Goal: Information Seeking & Learning: Learn about a topic

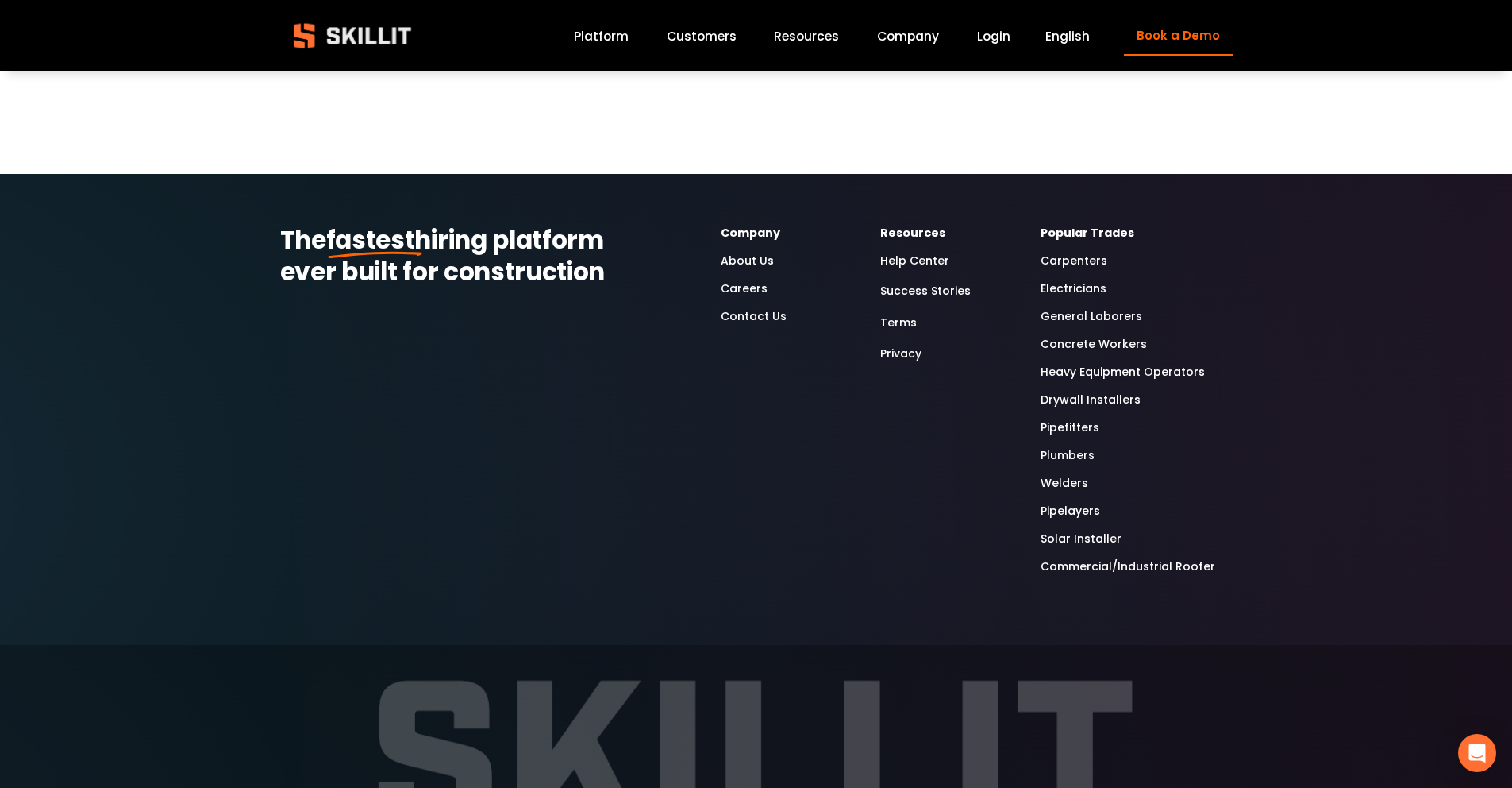
scroll to position [8340, 0]
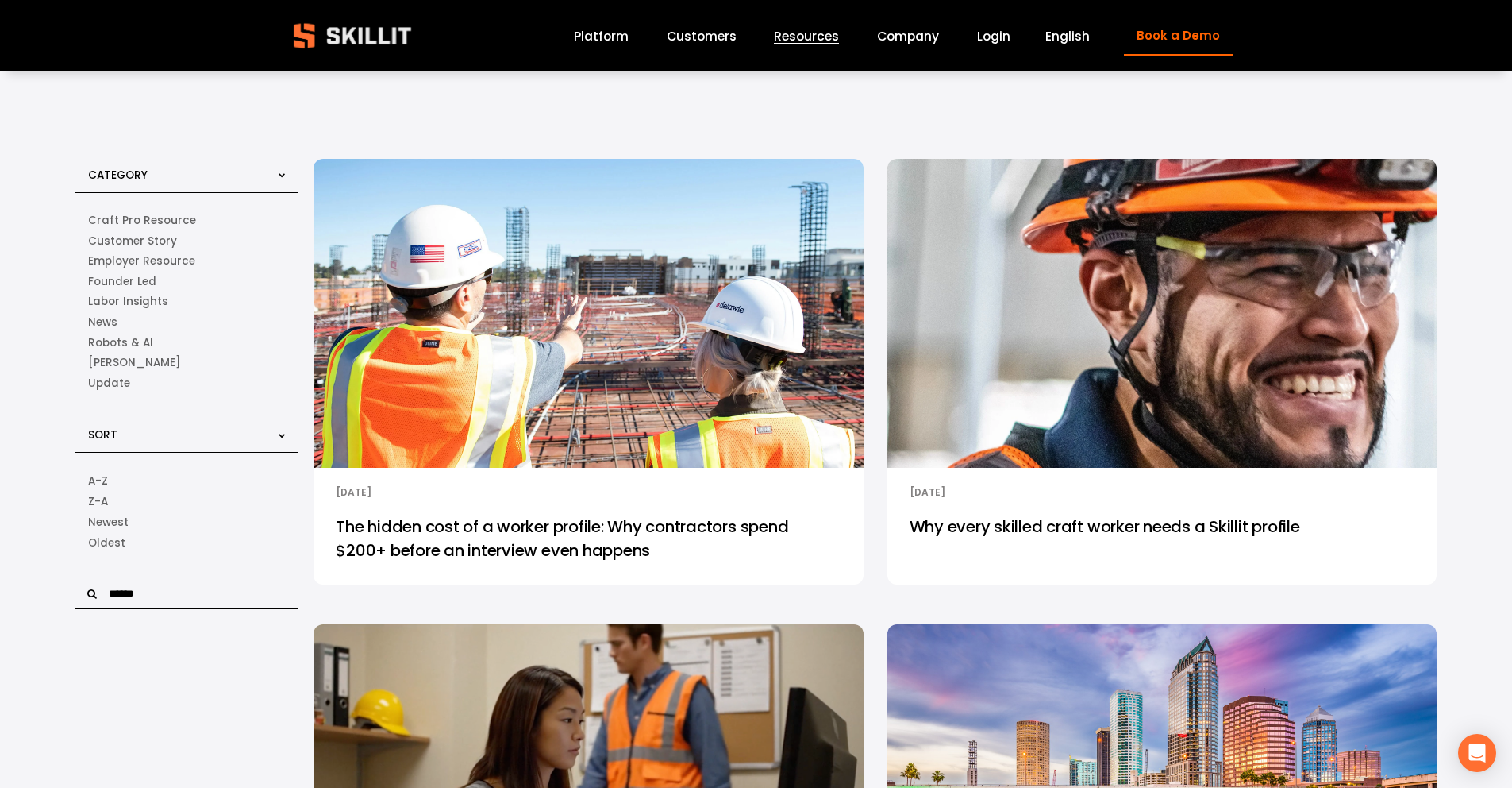
click at [540, 244] on img at bounding box center [588, 313] width 555 height 312
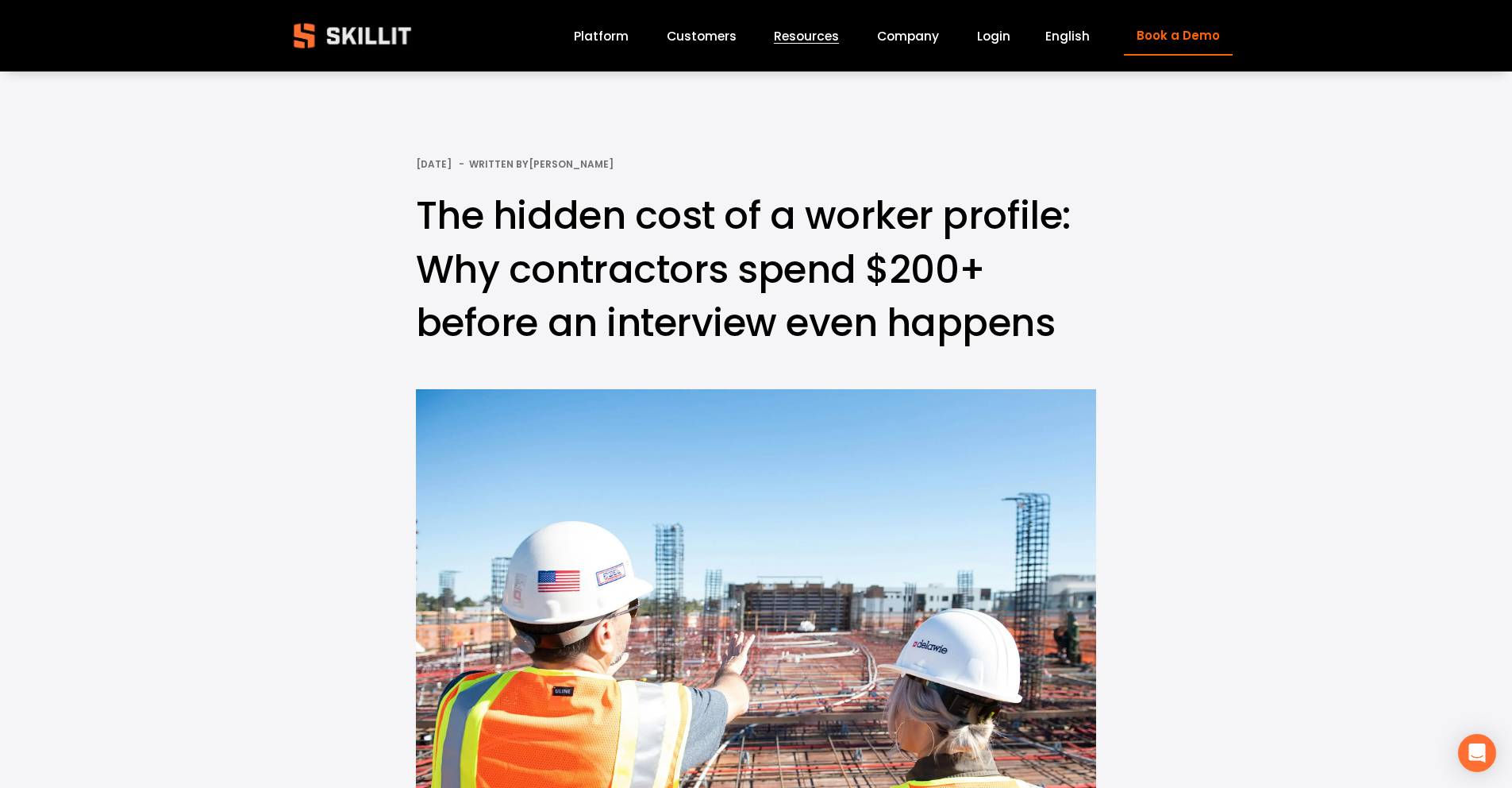
click at [723, 36] on link "Customers" at bounding box center [701, 36] width 70 height 22
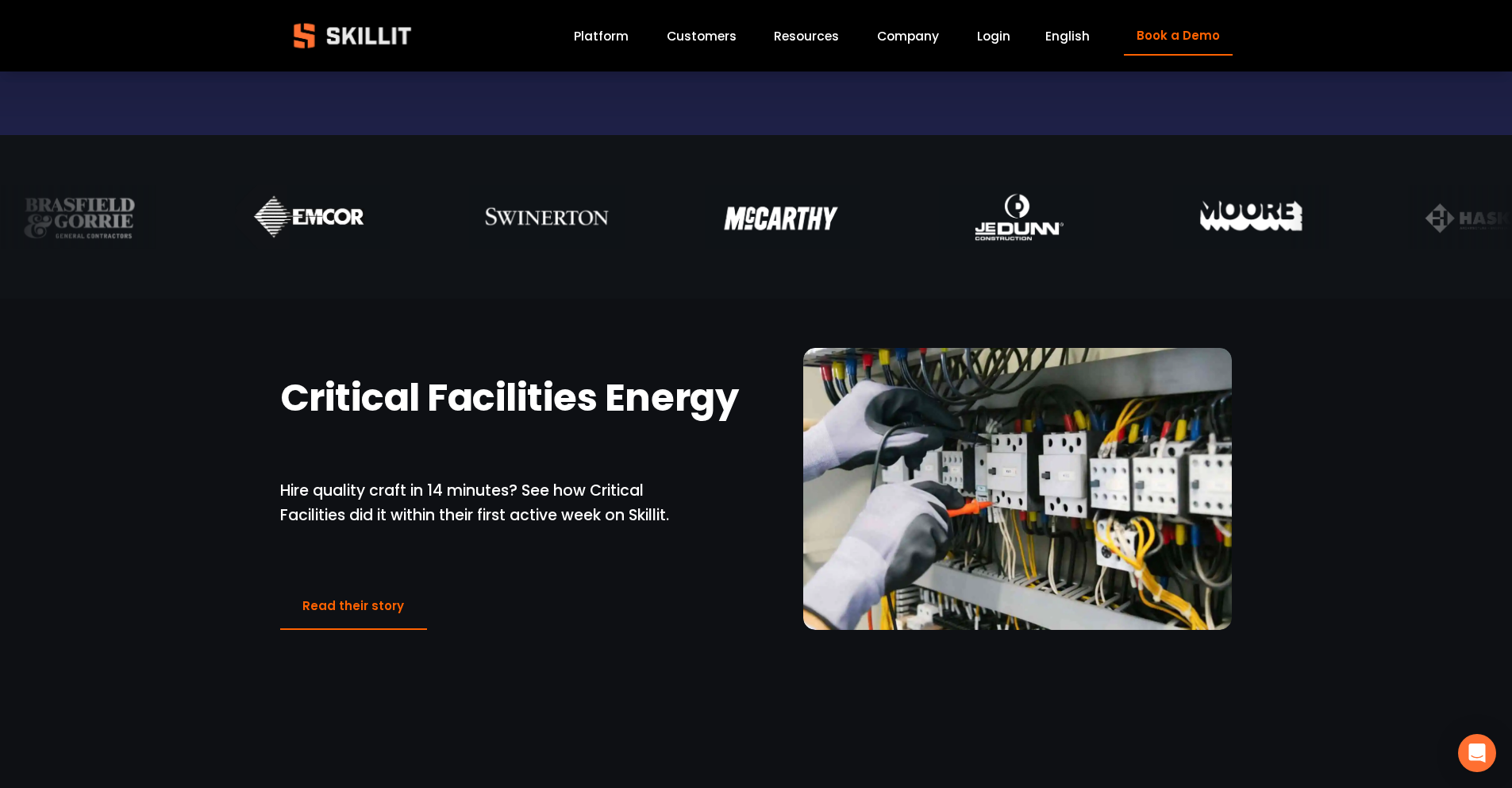
scroll to position [889, 0]
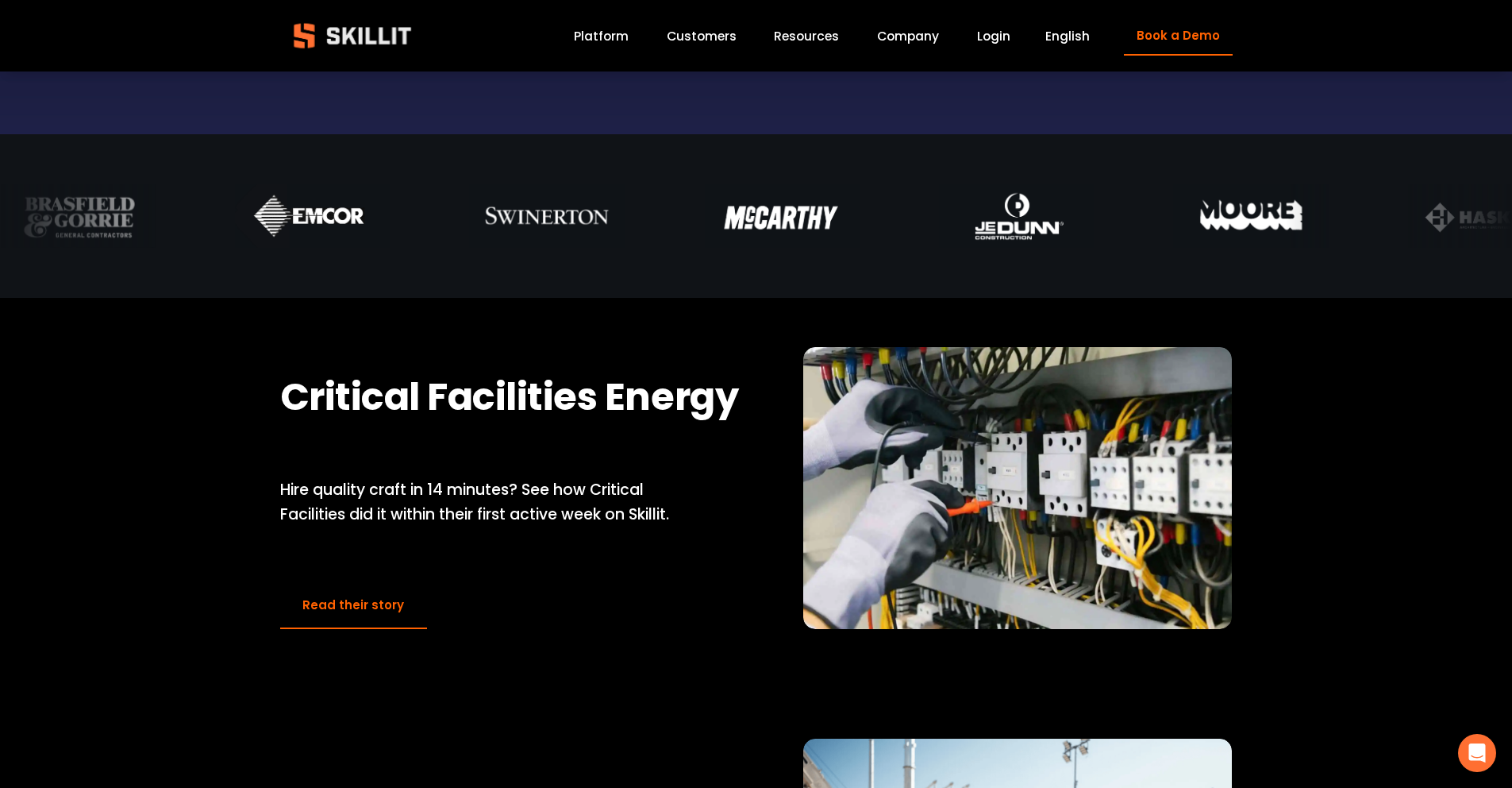
click at [373, 605] on link "Read their story" at bounding box center [353, 605] width 147 height 47
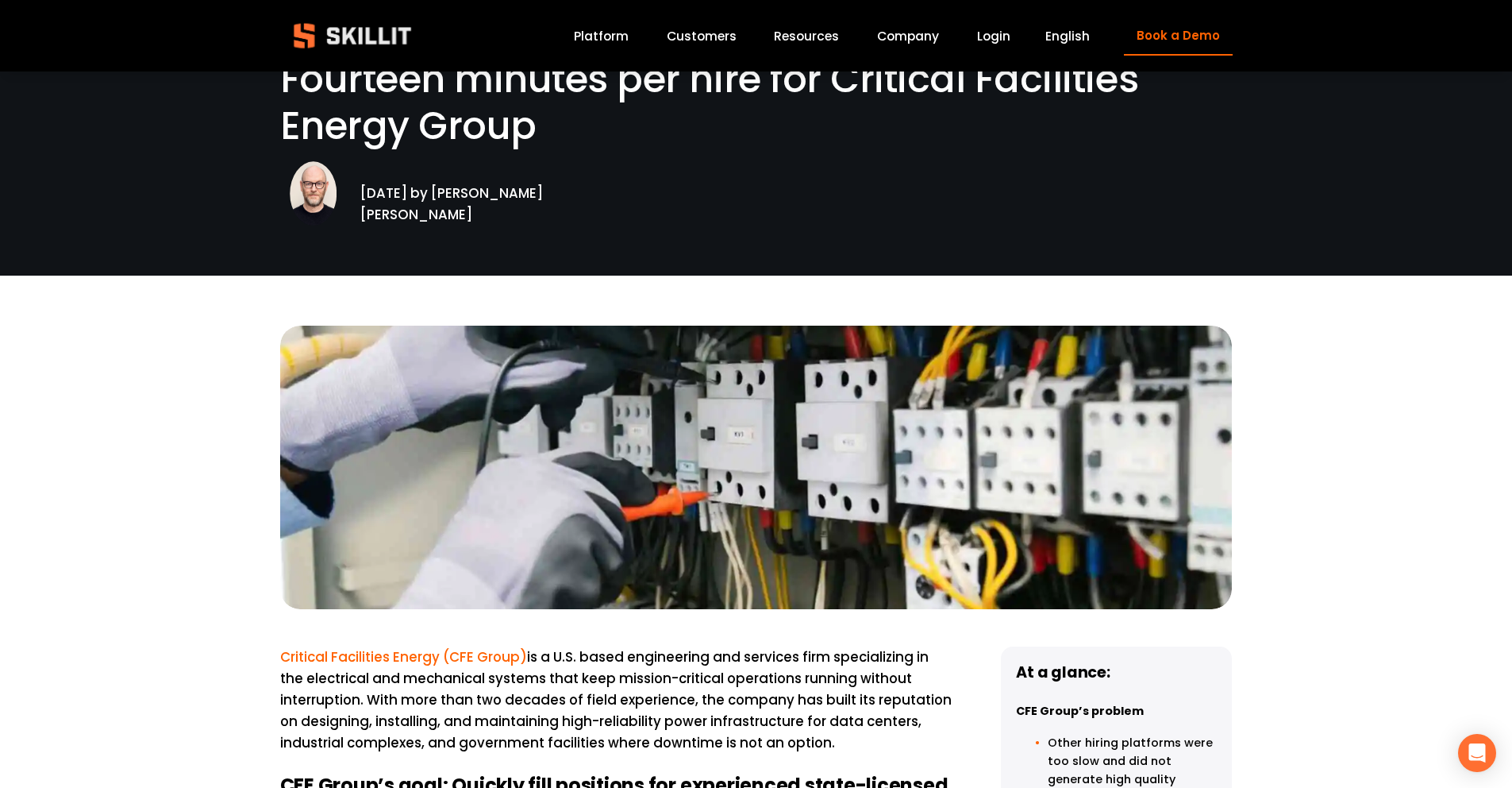
scroll to position [318, 0]
